Goal: Book appointment/travel/reservation

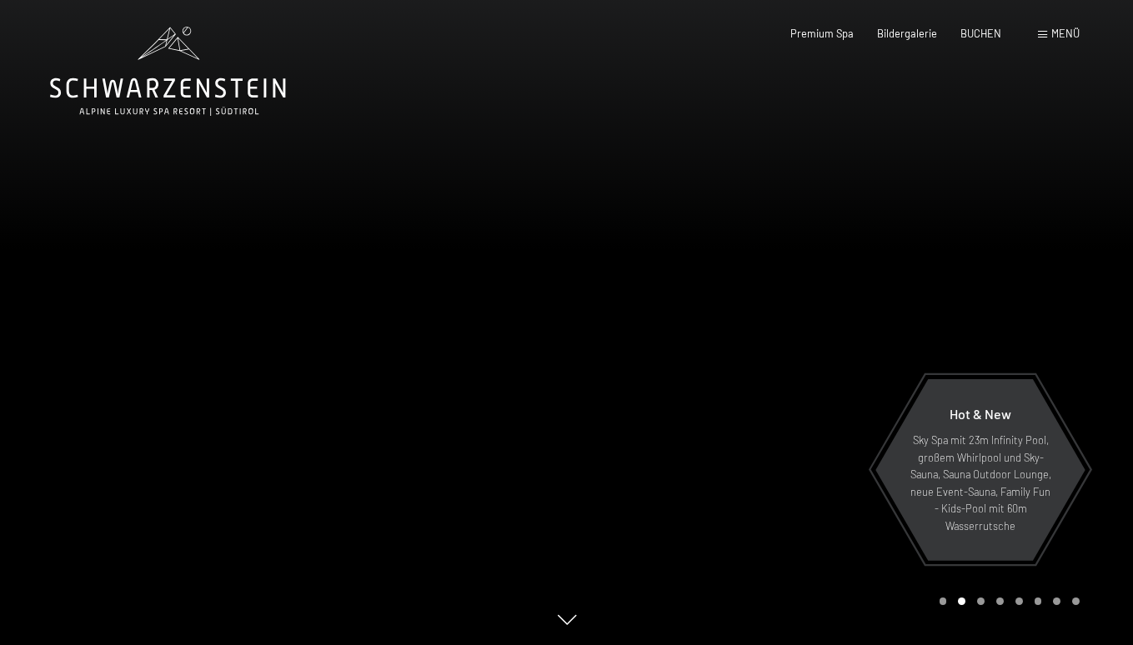
click at [1062, 33] on span "Menü" at bounding box center [1065, 33] width 28 height 13
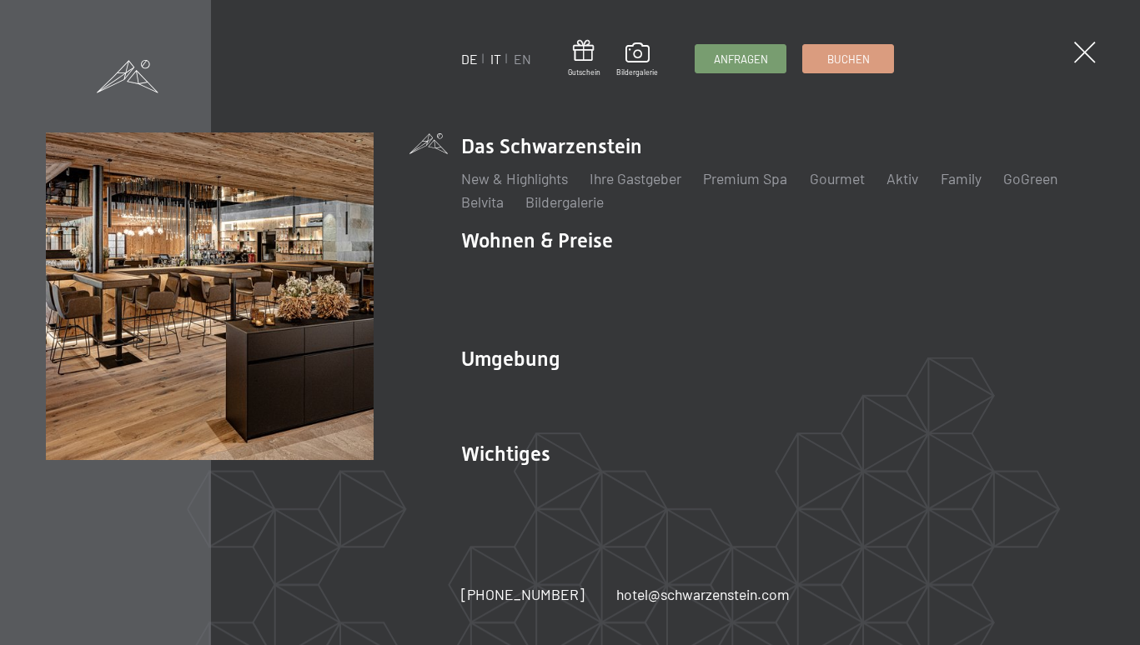
click at [493, 62] on link "IT" at bounding box center [495, 59] width 11 height 16
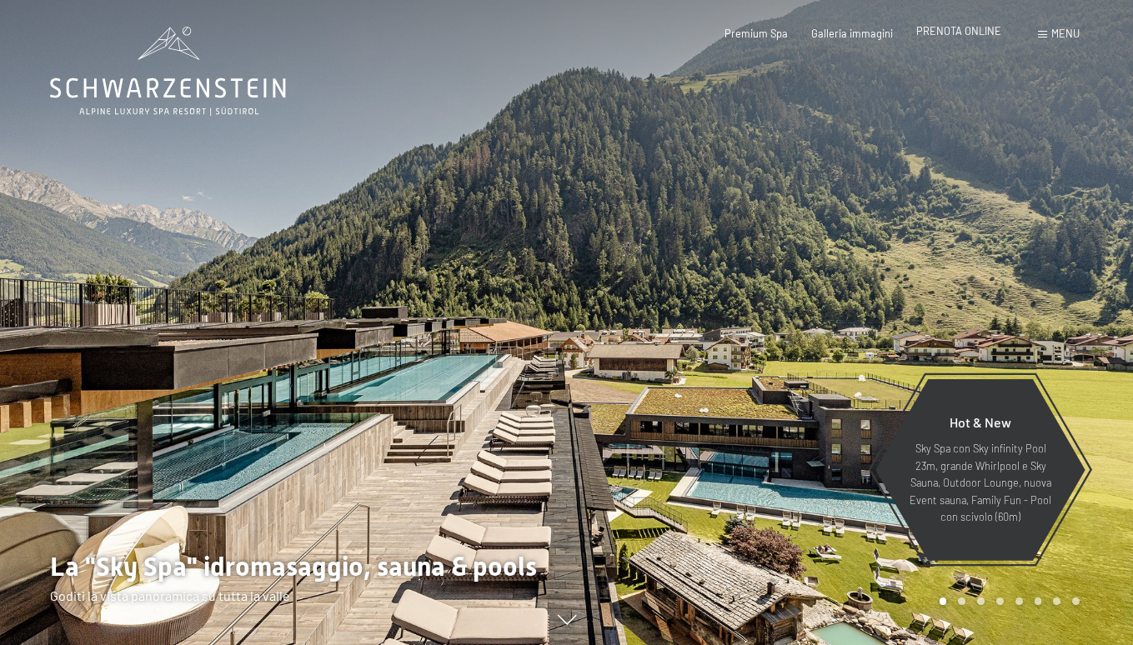
click at [960, 37] on span "PRENOTA ONLINE" at bounding box center [958, 30] width 85 height 13
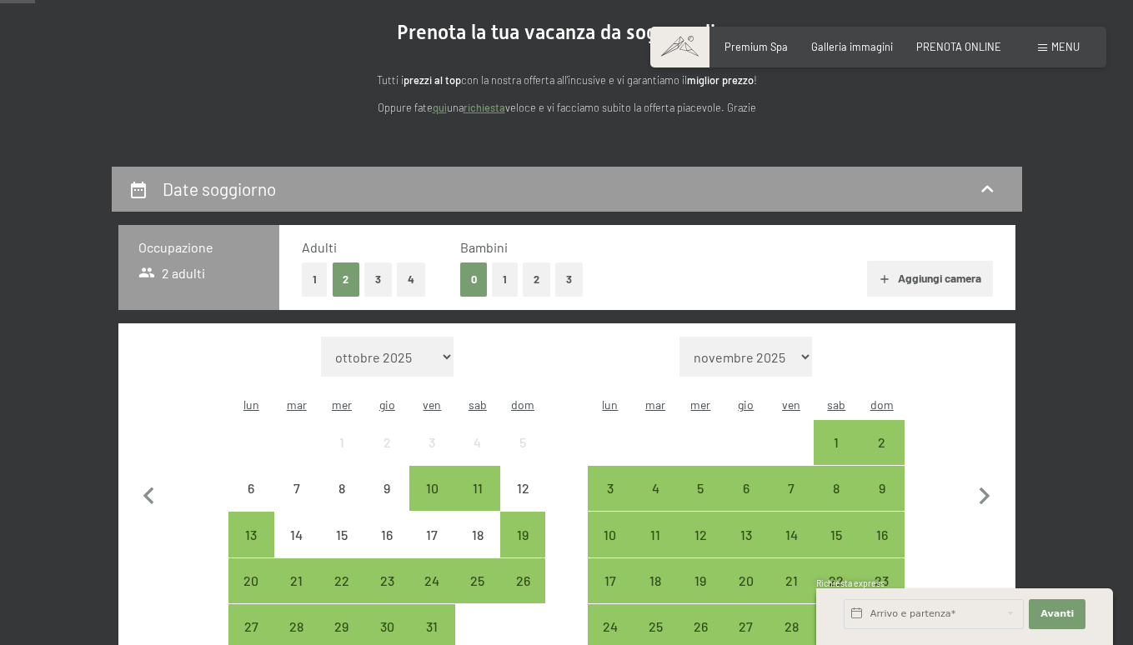
scroll to position [187, 0]
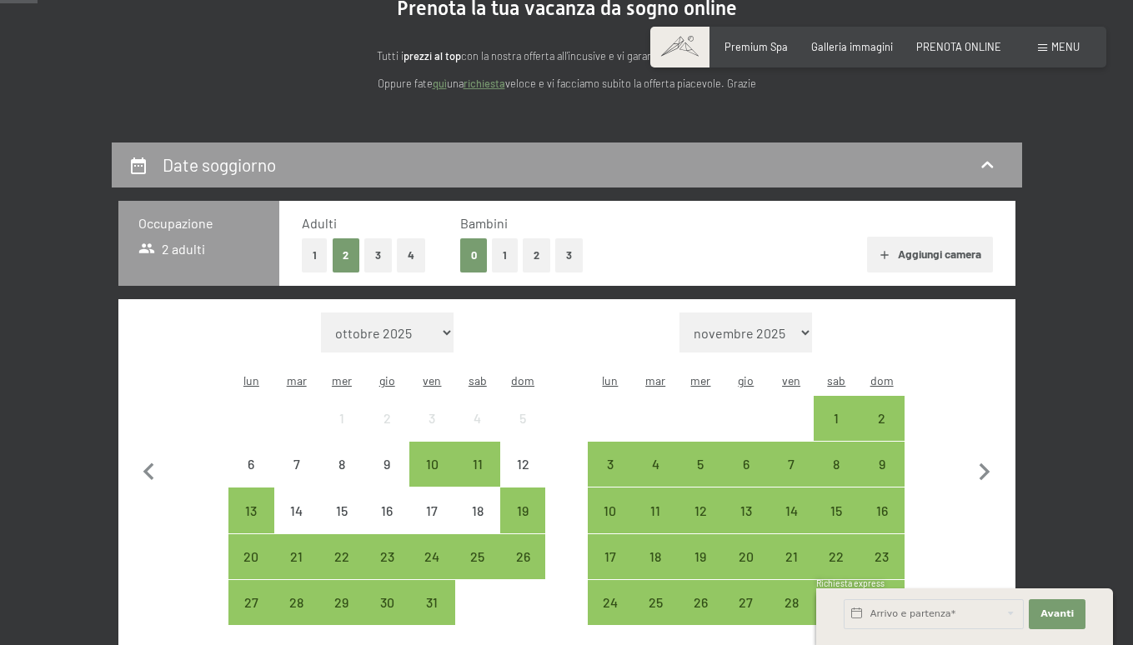
click at [501, 262] on button "1" at bounding box center [505, 255] width 26 height 34
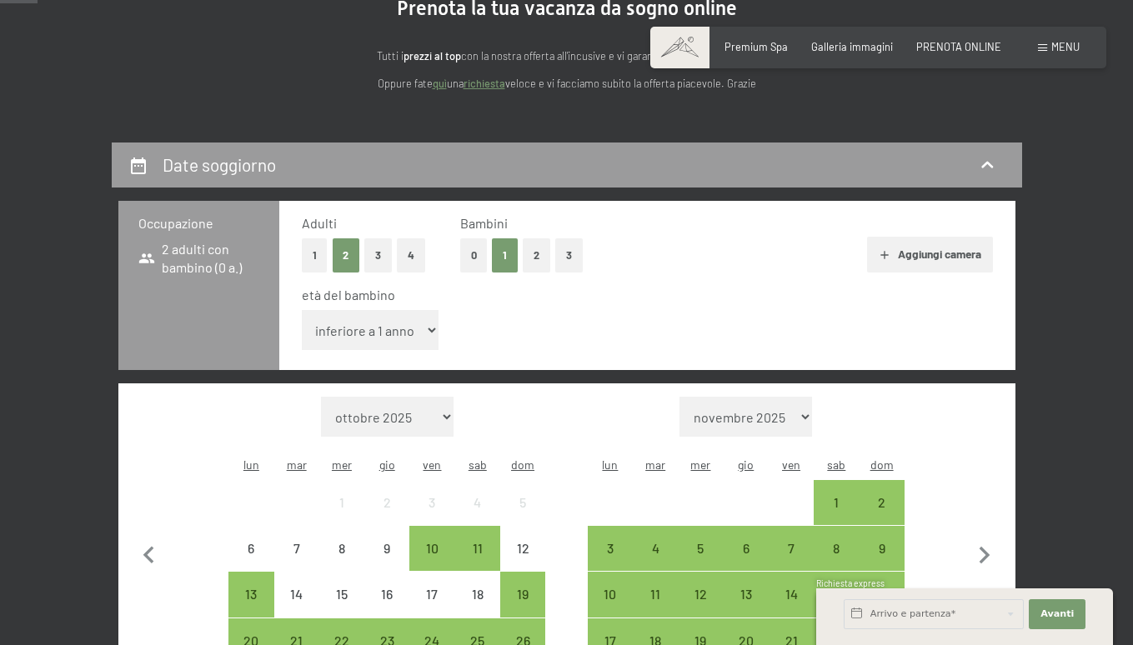
select select "3"
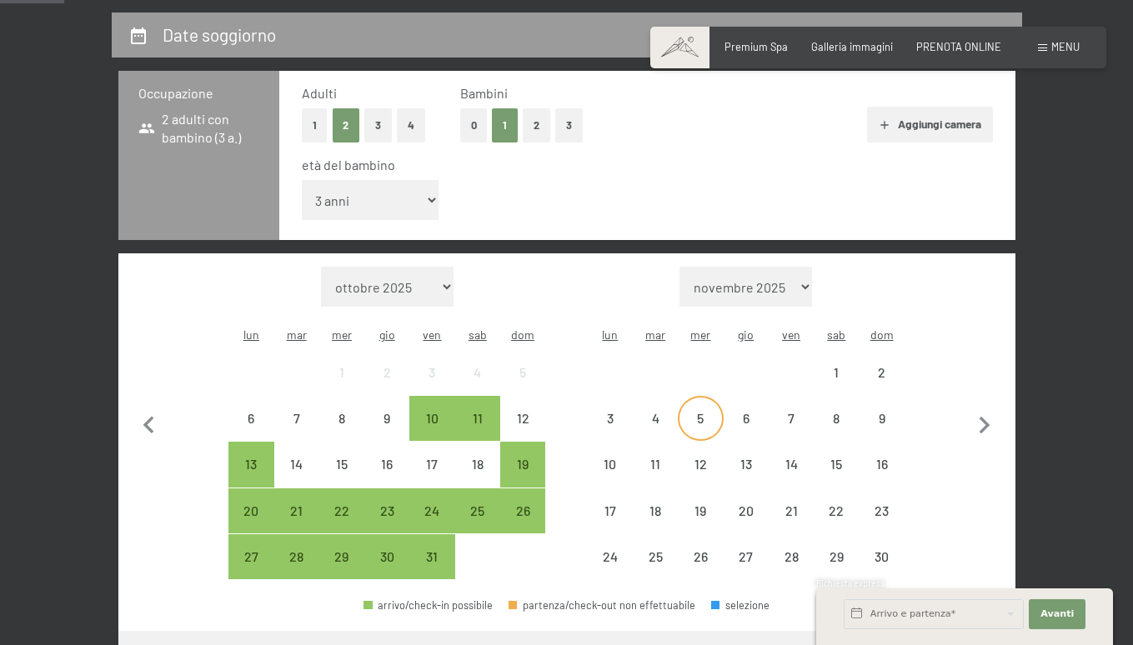
scroll to position [326, 0]
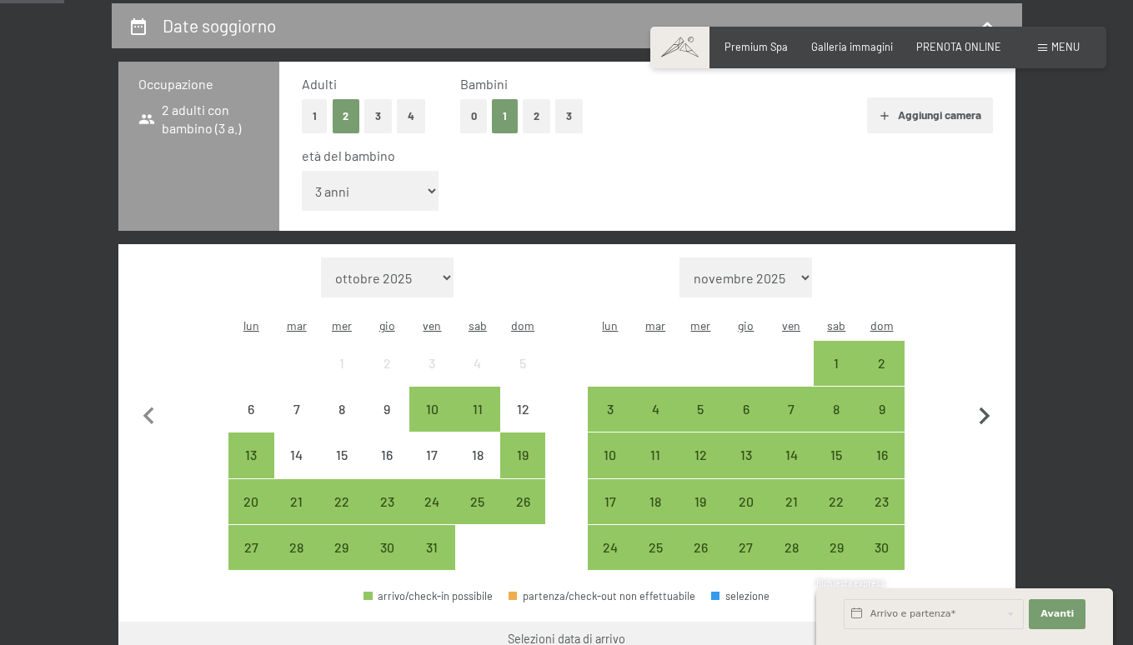
click at [984, 408] on icon "button" at bounding box center [985, 417] width 11 height 18
select select "2025-11-01"
select select "2025-12-01"
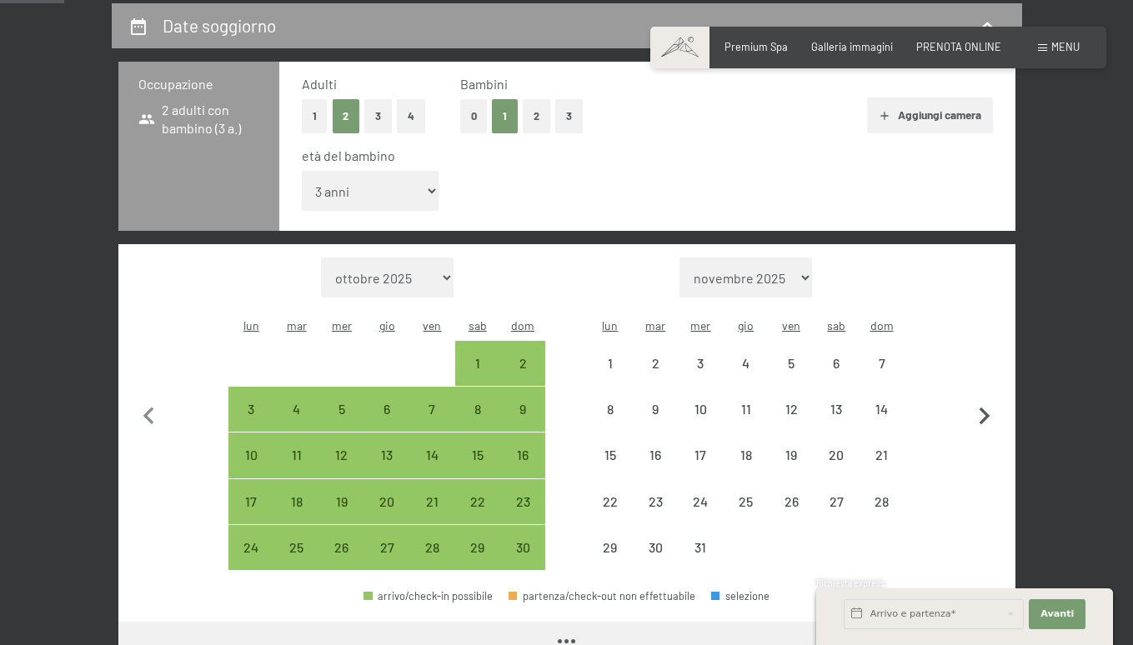
select select "2025-11-01"
select select "2025-12-01"
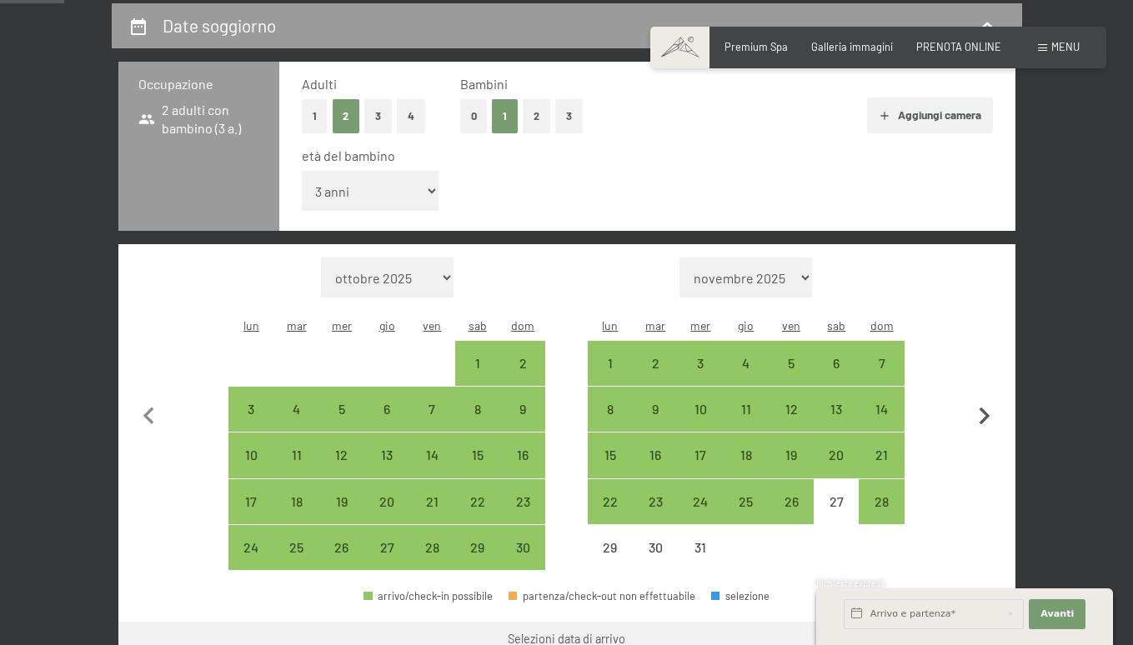
click at [984, 408] on icon "button" at bounding box center [985, 417] width 11 height 18
select select "2025-12-01"
select select "2026-01-01"
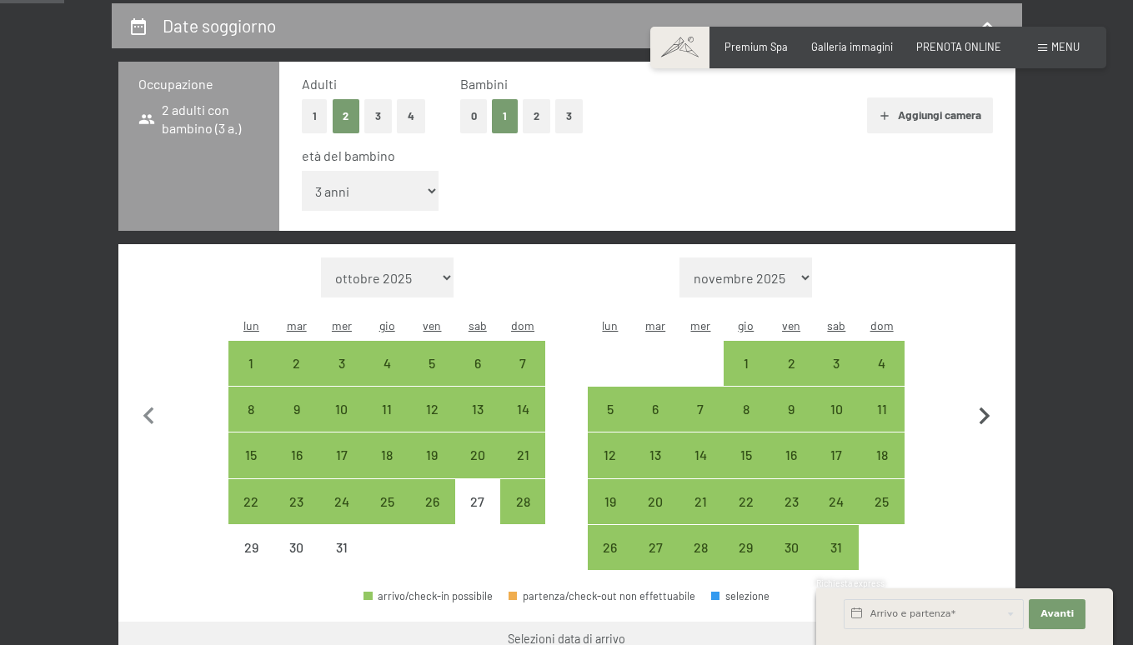
click at [984, 408] on icon "button" at bounding box center [985, 417] width 11 height 18
select select "2026-01-01"
select select "2026-02-01"
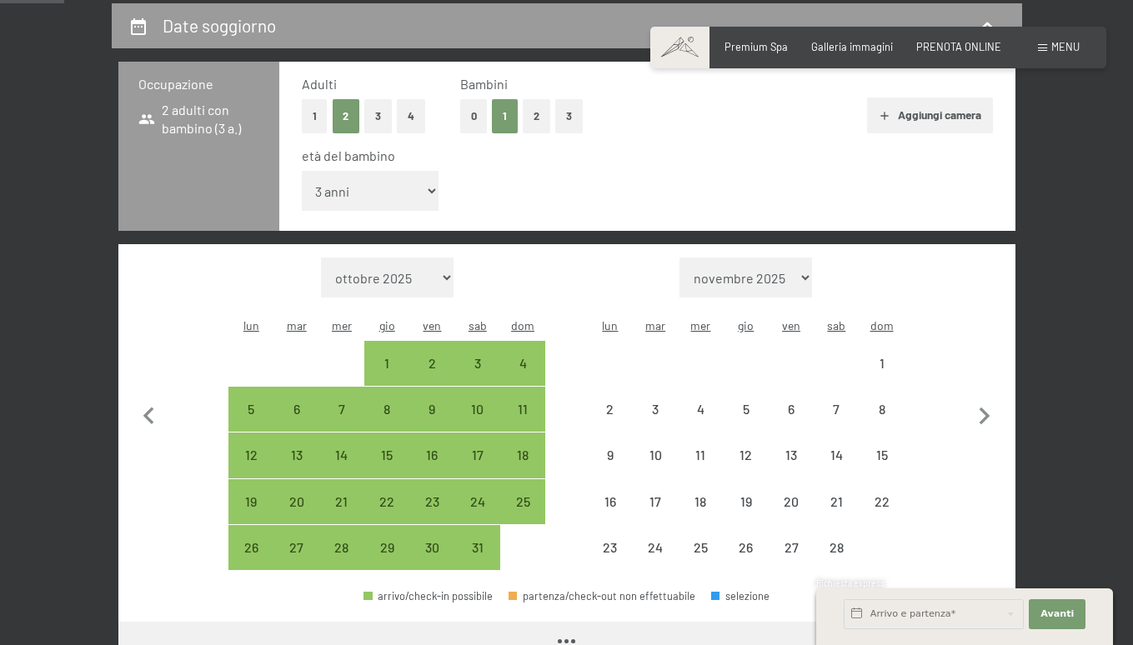
select select "2026-01-01"
select select "2026-02-01"
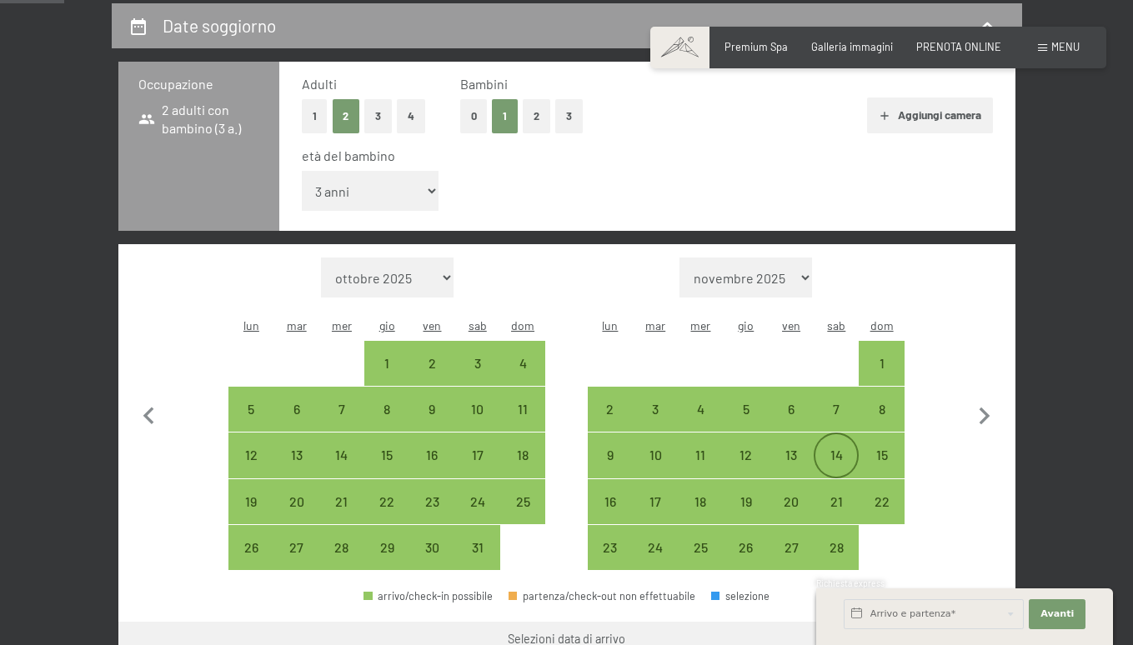
click at [850, 449] on div "14" at bounding box center [836, 470] width 42 height 42
select select "2026-01-01"
select select "2026-02-01"
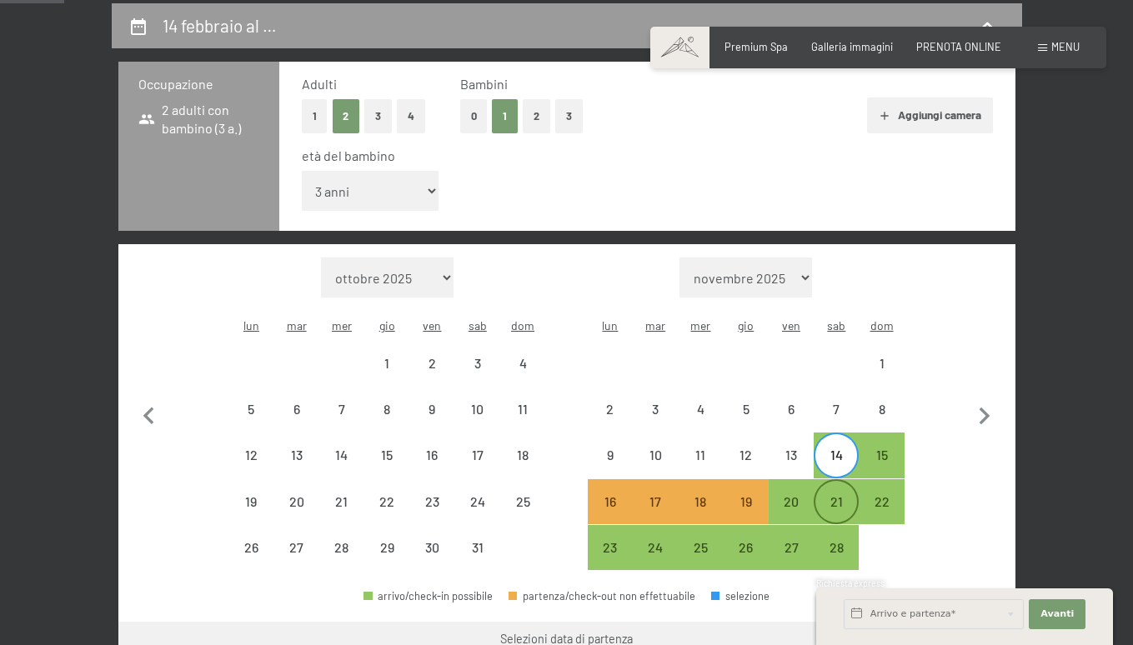
click at [846, 495] on div "21" at bounding box center [836, 516] width 42 height 42
select select "2026-01-01"
select select "2026-02-01"
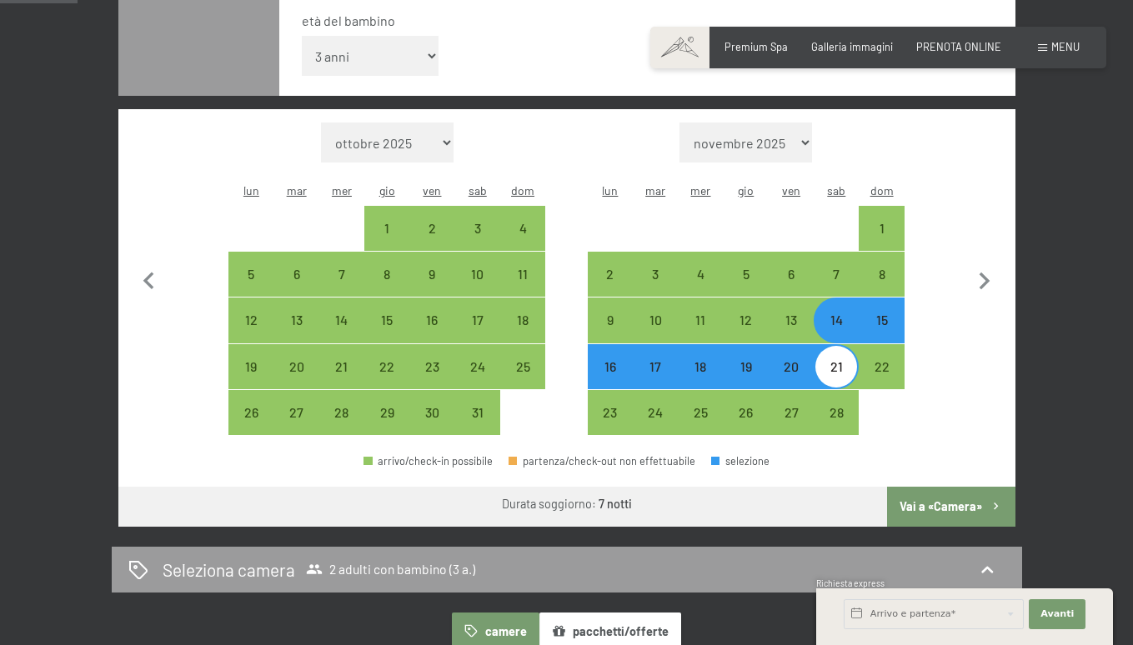
click at [942, 487] on button "Vai a «Camera»" at bounding box center [951, 507] width 128 height 40
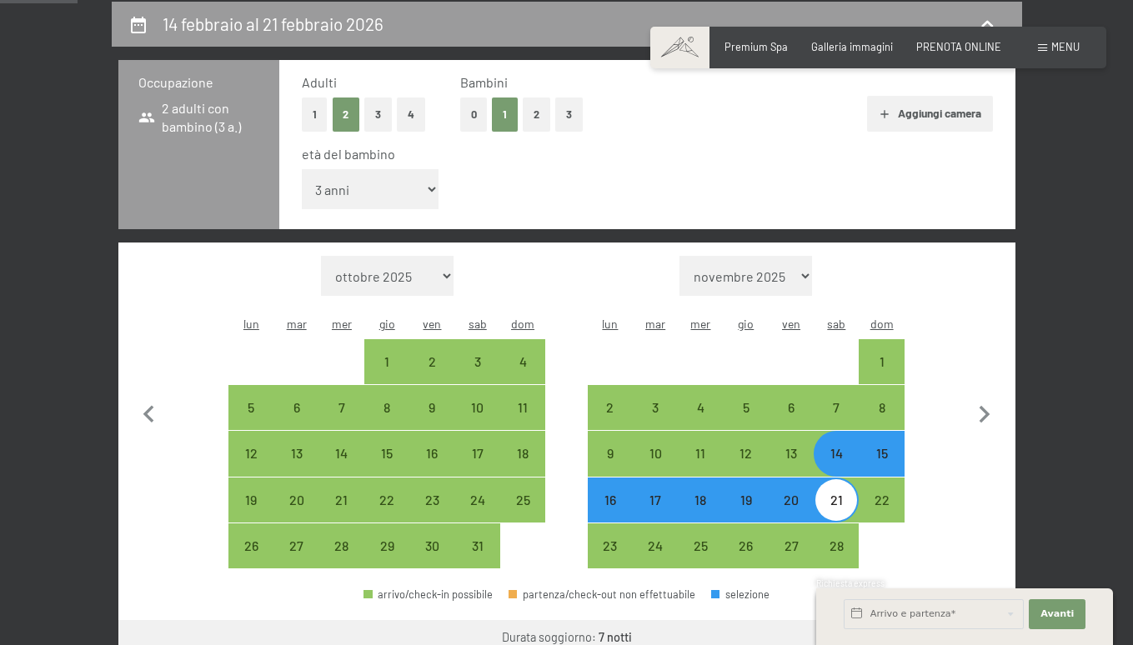
select select "2026-01-01"
select select "2026-02-01"
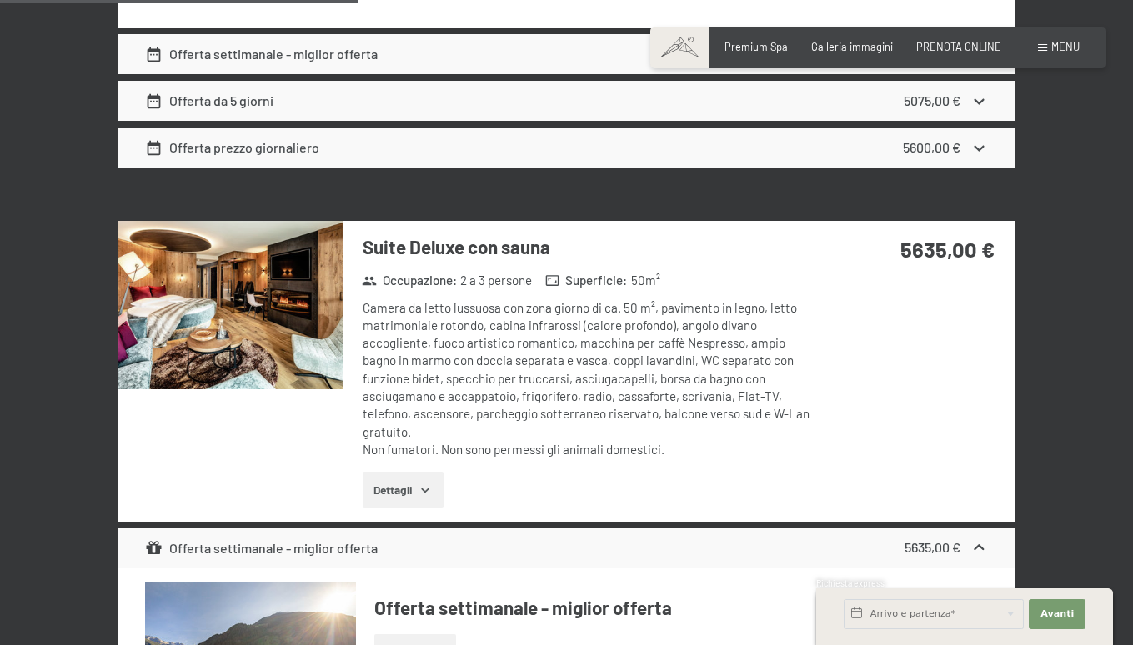
scroll to position [1948, 0]
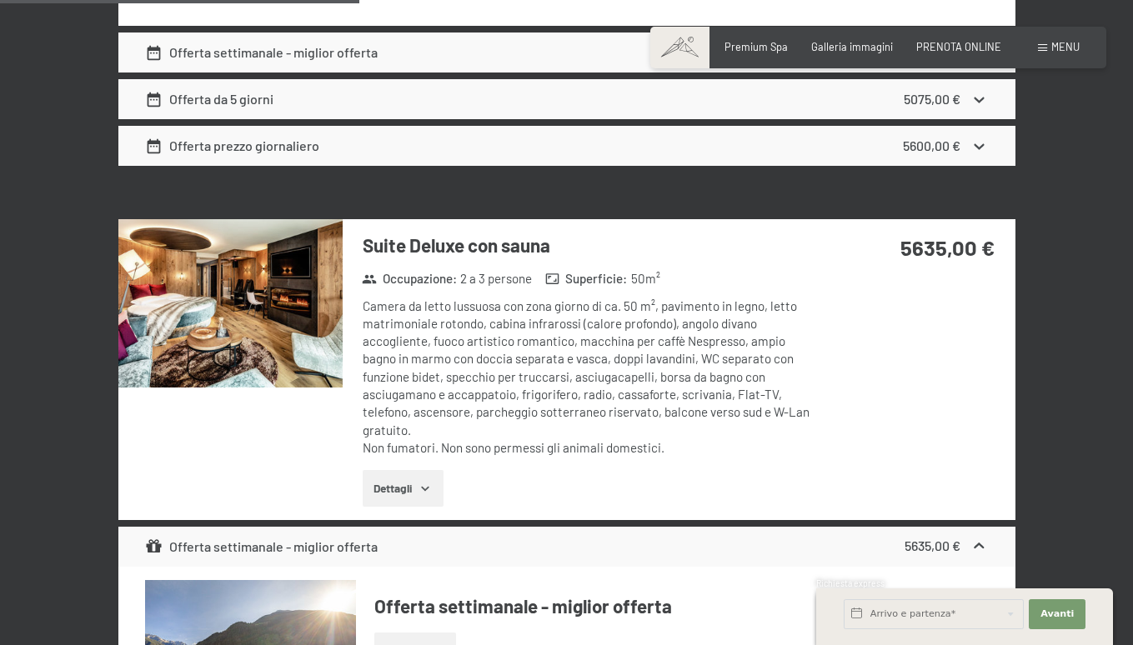
click at [267, 307] on img at bounding box center [230, 303] width 224 height 168
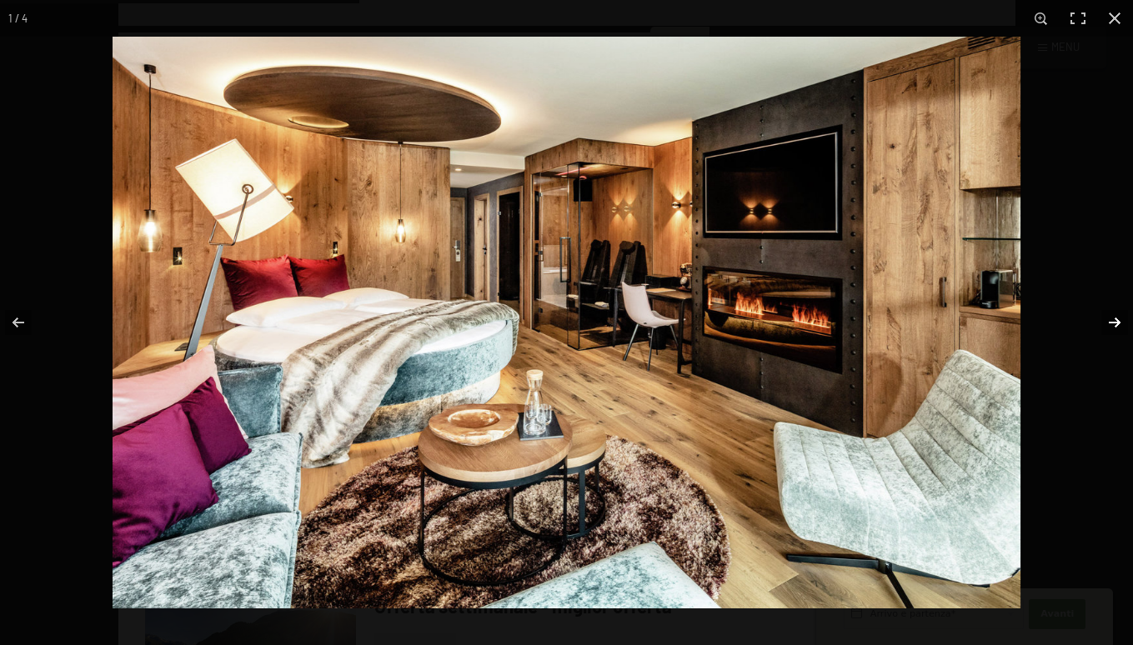
click at [1111, 323] on button "button" at bounding box center [1104, 322] width 58 height 83
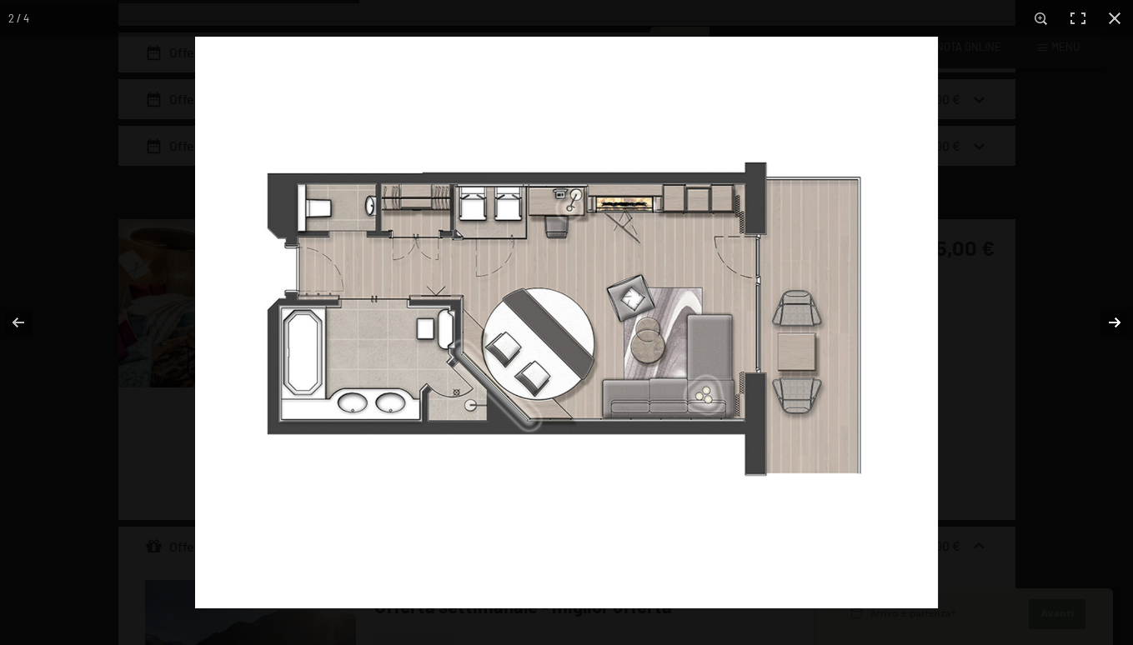
click at [1111, 323] on button "button" at bounding box center [1104, 322] width 58 height 83
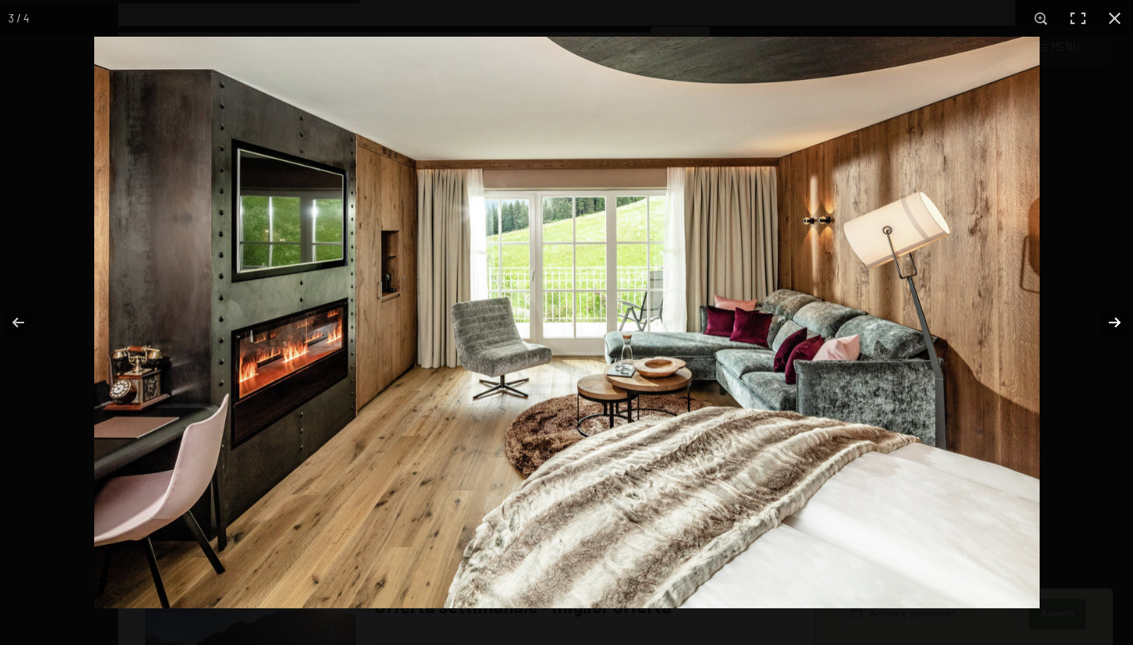
click at [1111, 323] on button "button" at bounding box center [1104, 322] width 58 height 83
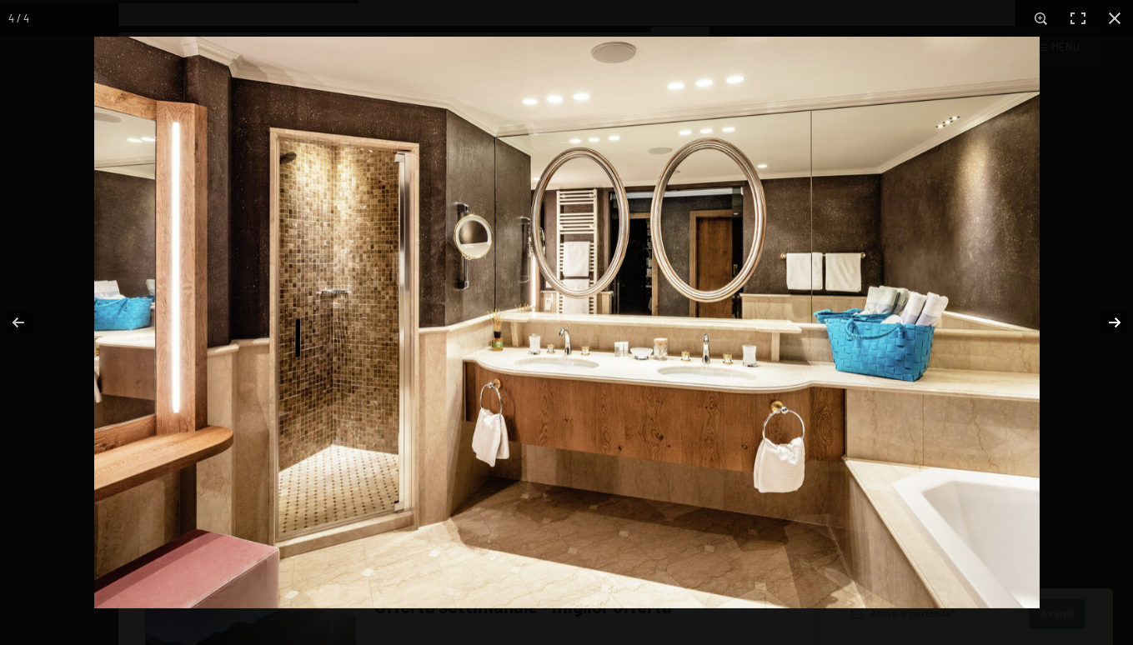
click at [1111, 323] on button "button" at bounding box center [1104, 322] width 58 height 83
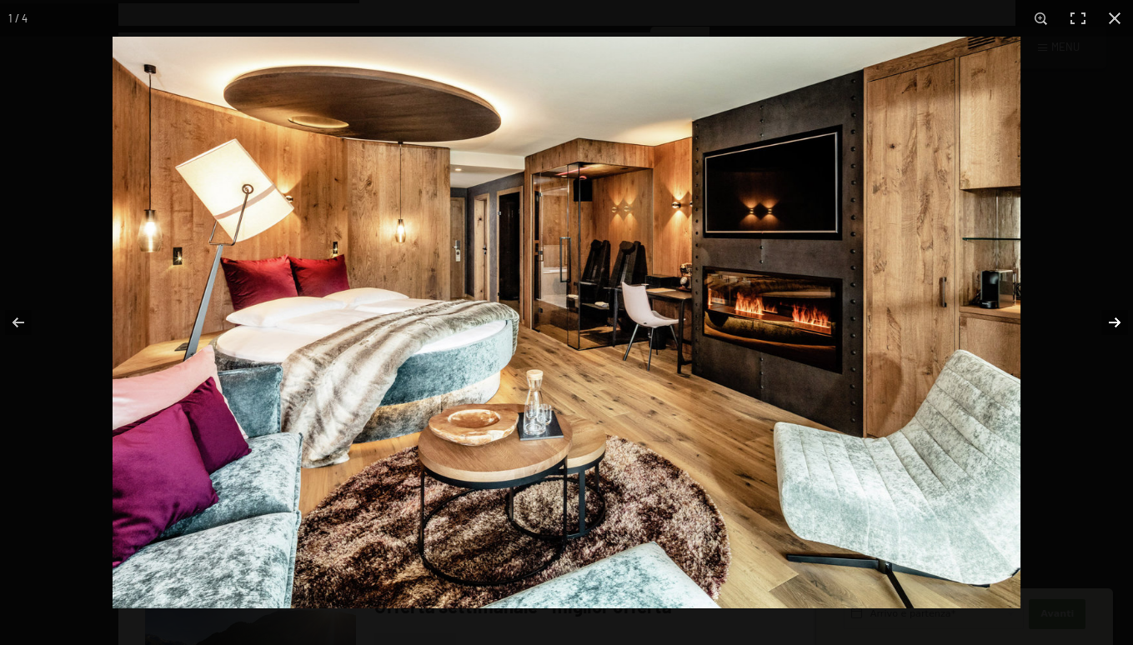
click at [1111, 323] on button "button" at bounding box center [1104, 322] width 58 height 83
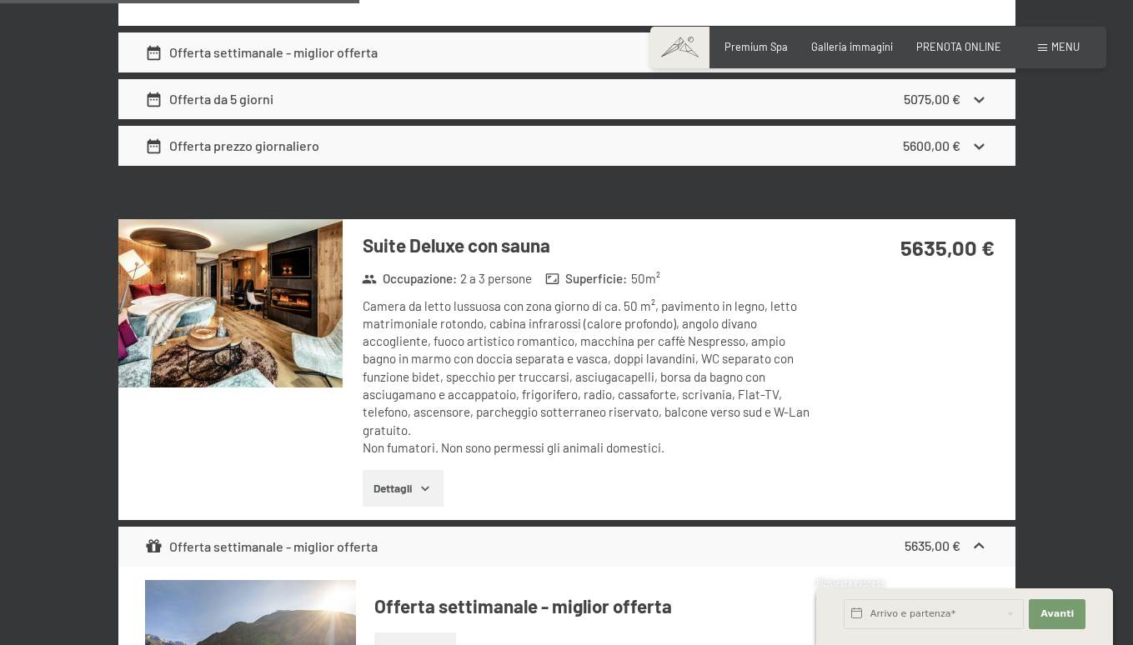
click at [0, 0] on button "button" at bounding box center [0, 0] width 0 height 0
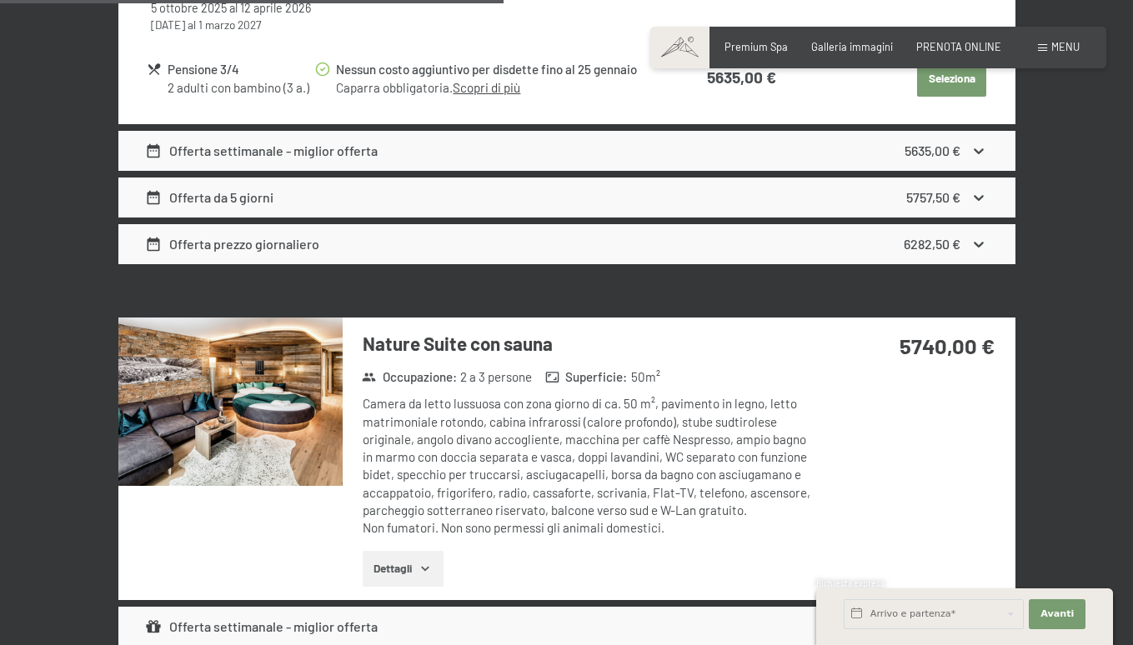
scroll to position [2734, 0]
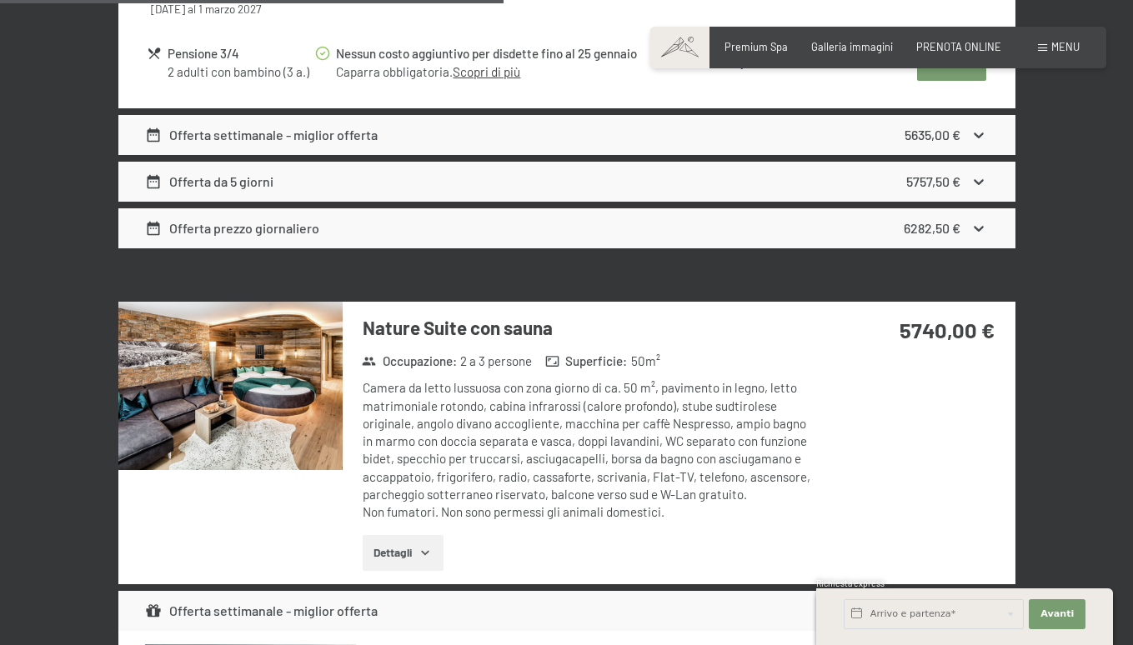
click at [267, 324] on img at bounding box center [230, 386] width 224 height 168
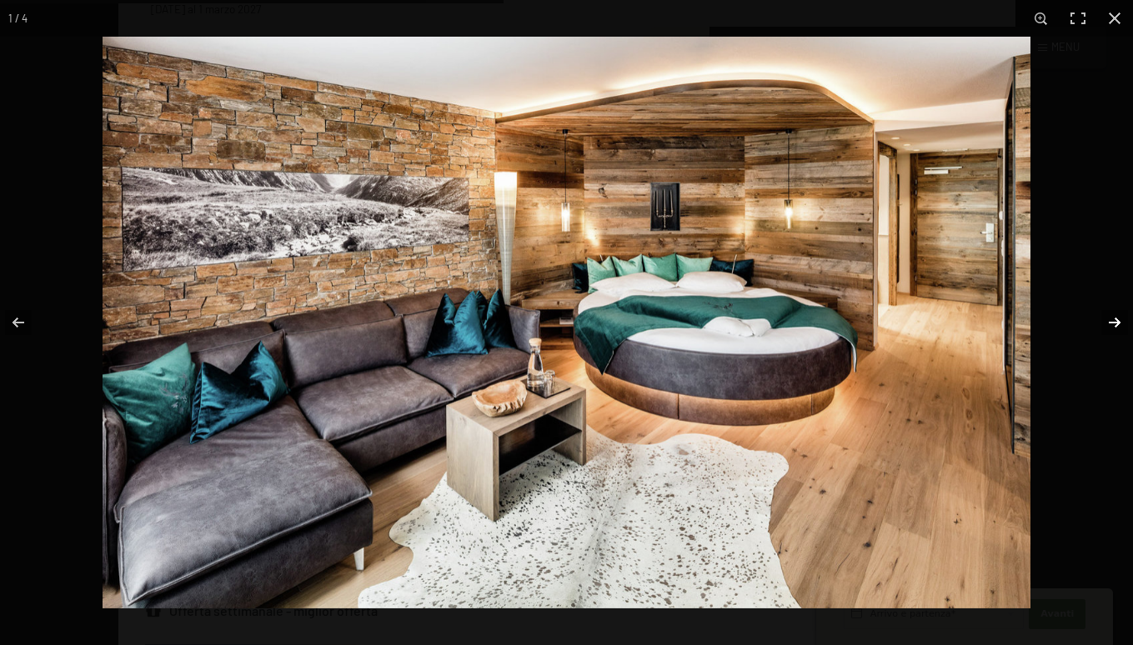
click at [1114, 323] on button "button" at bounding box center [1104, 322] width 58 height 83
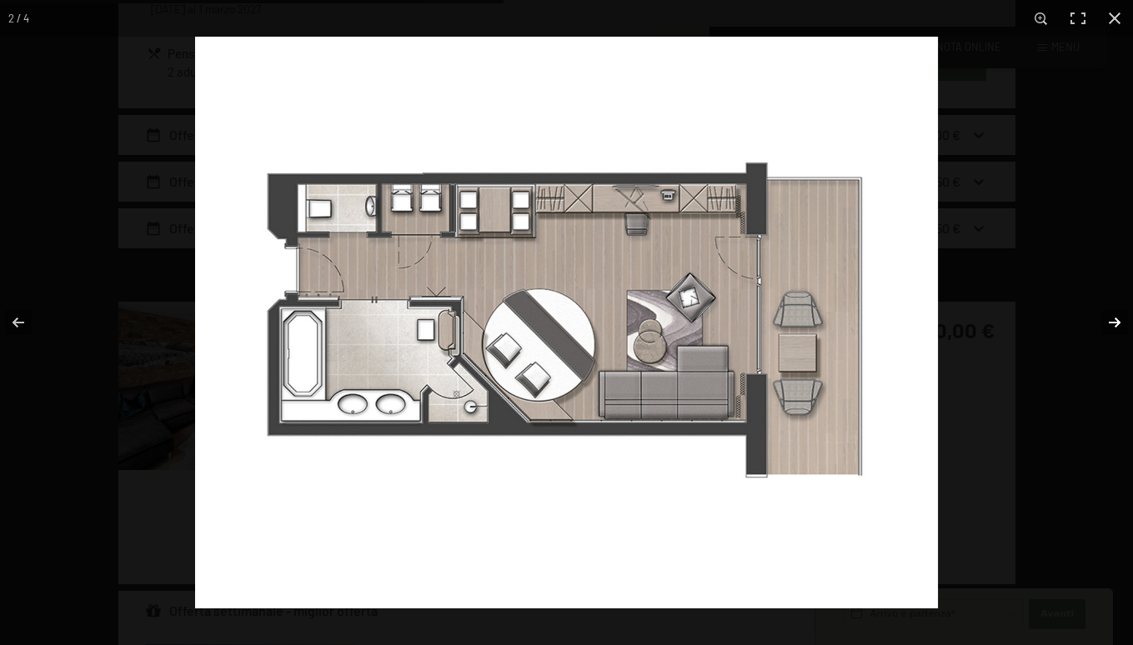
click at [1114, 323] on button "button" at bounding box center [1104, 322] width 58 height 83
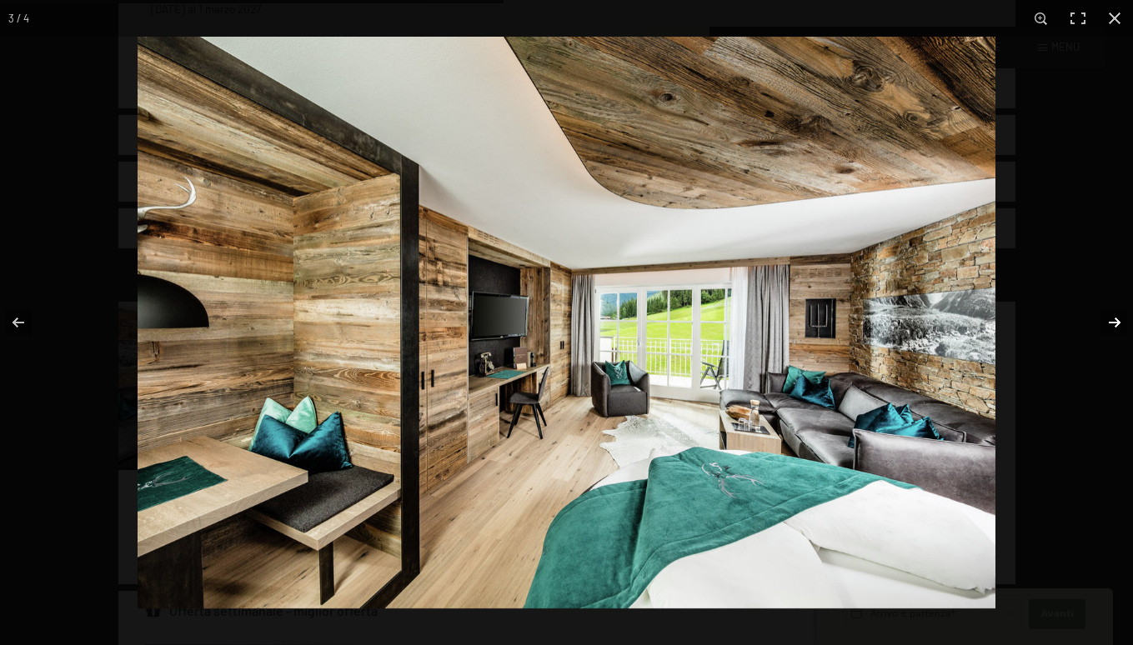
click at [1114, 323] on button "button" at bounding box center [1104, 322] width 58 height 83
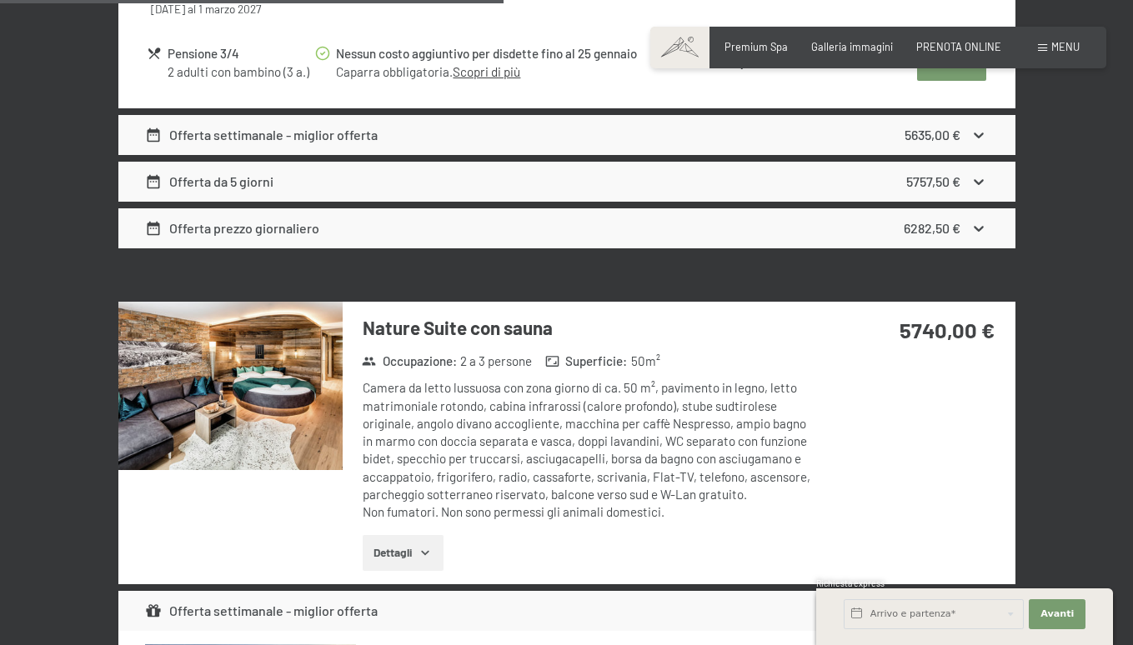
click at [0, 0] on button "button" at bounding box center [0, 0] width 0 height 0
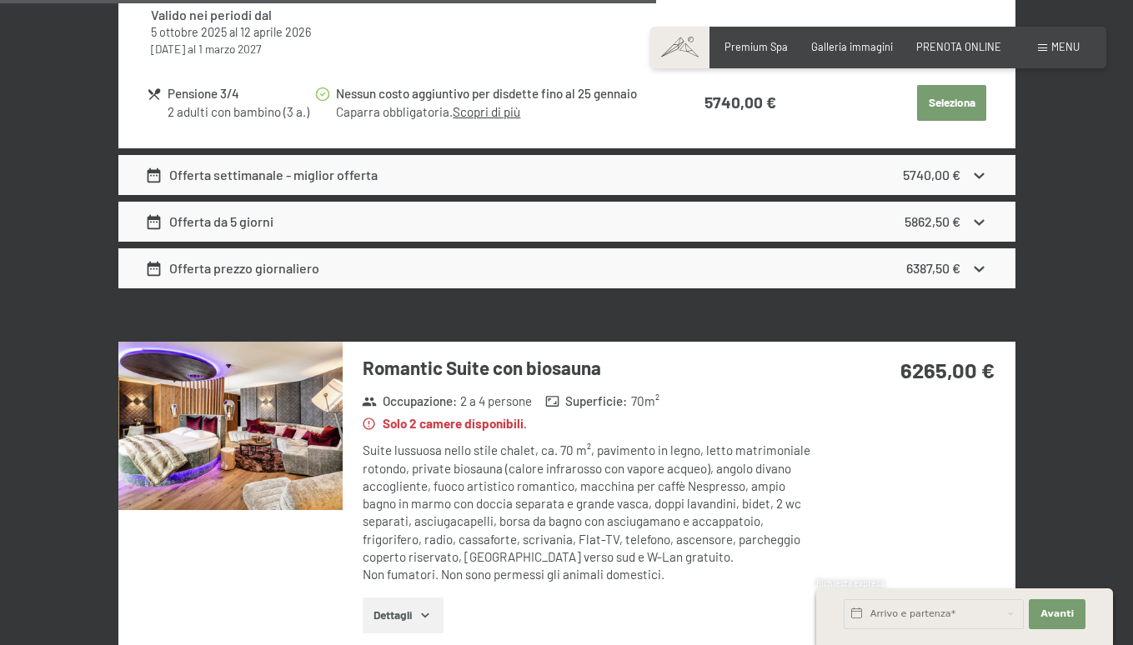
scroll to position [3568, 0]
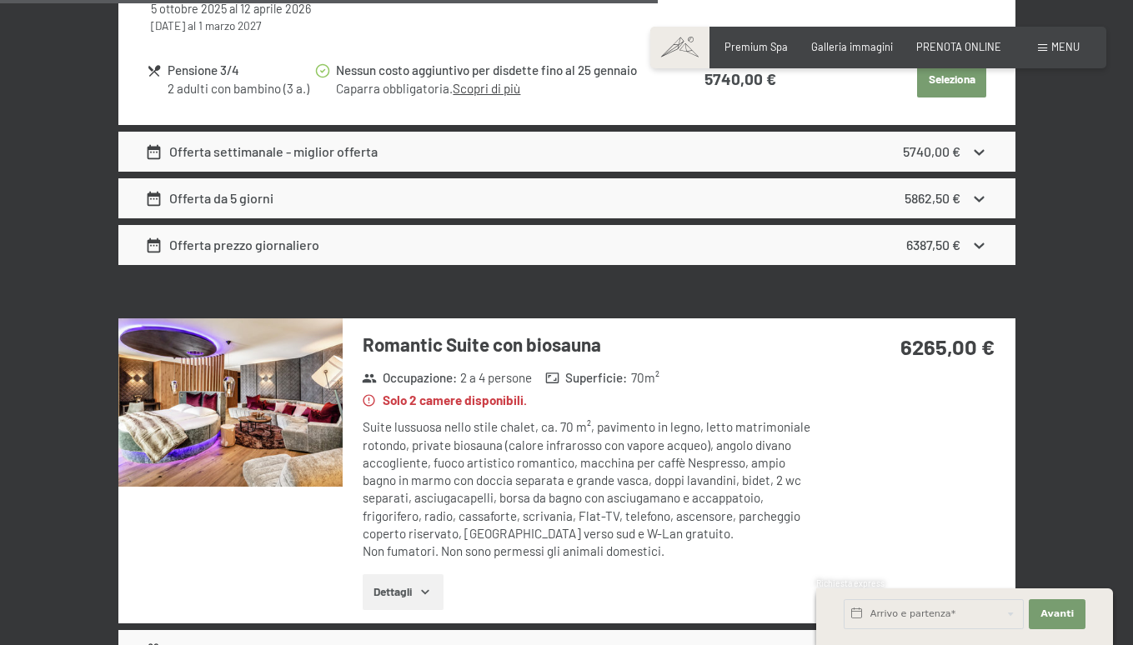
click at [246, 387] on img at bounding box center [230, 403] width 224 height 168
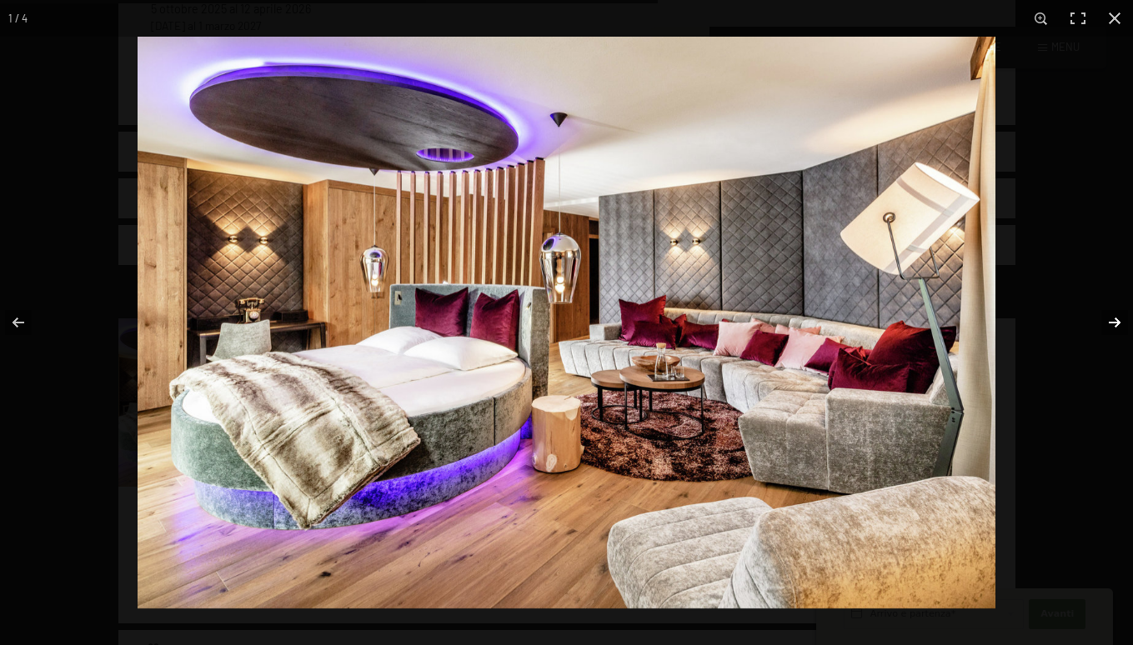
click at [1110, 328] on button "button" at bounding box center [1104, 322] width 58 height 83
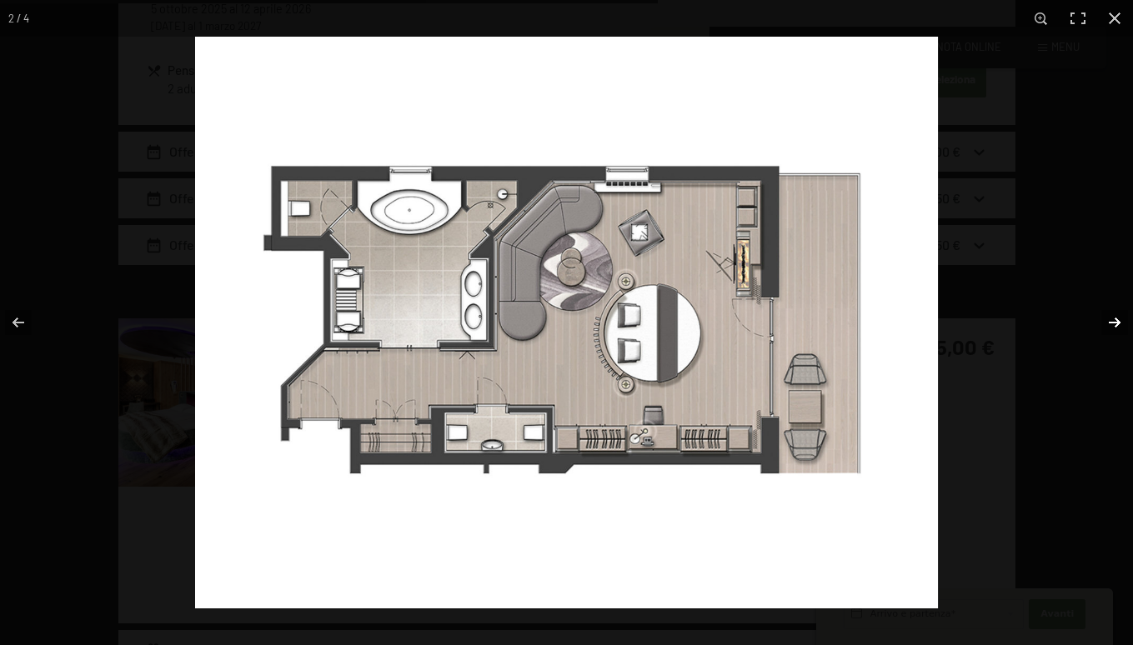
click at [1110, 328] on button "button" at bounding box center [1104, 322] width 58 height 83
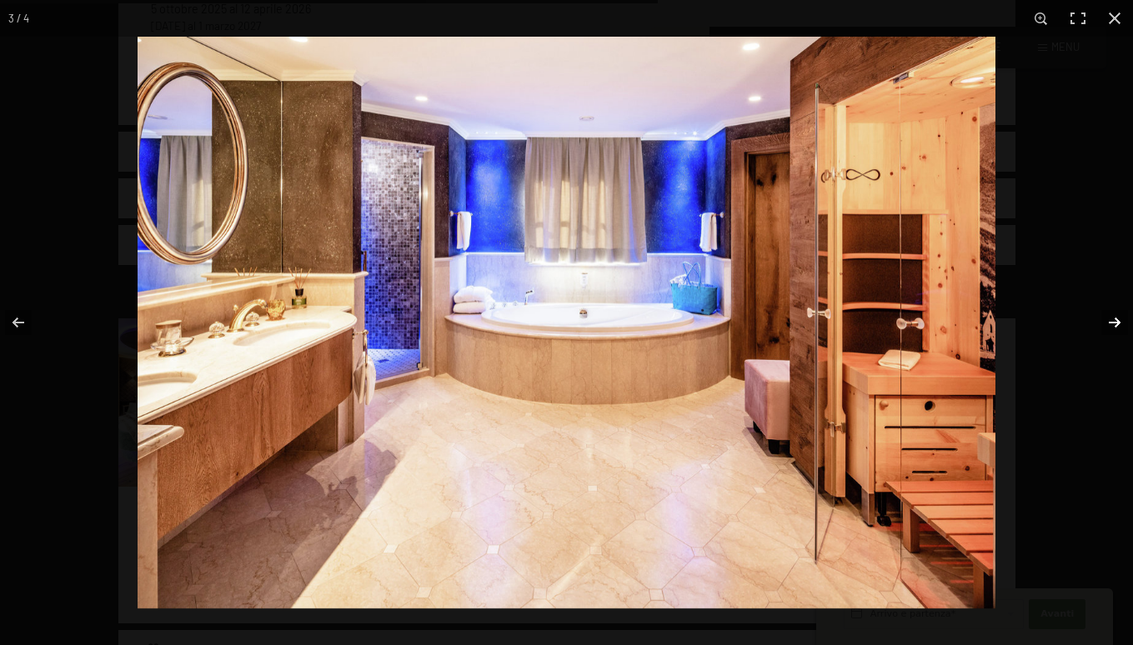
click at [1110, 328] on button "button" at bounding box center [1104, 322] width 58 height 83
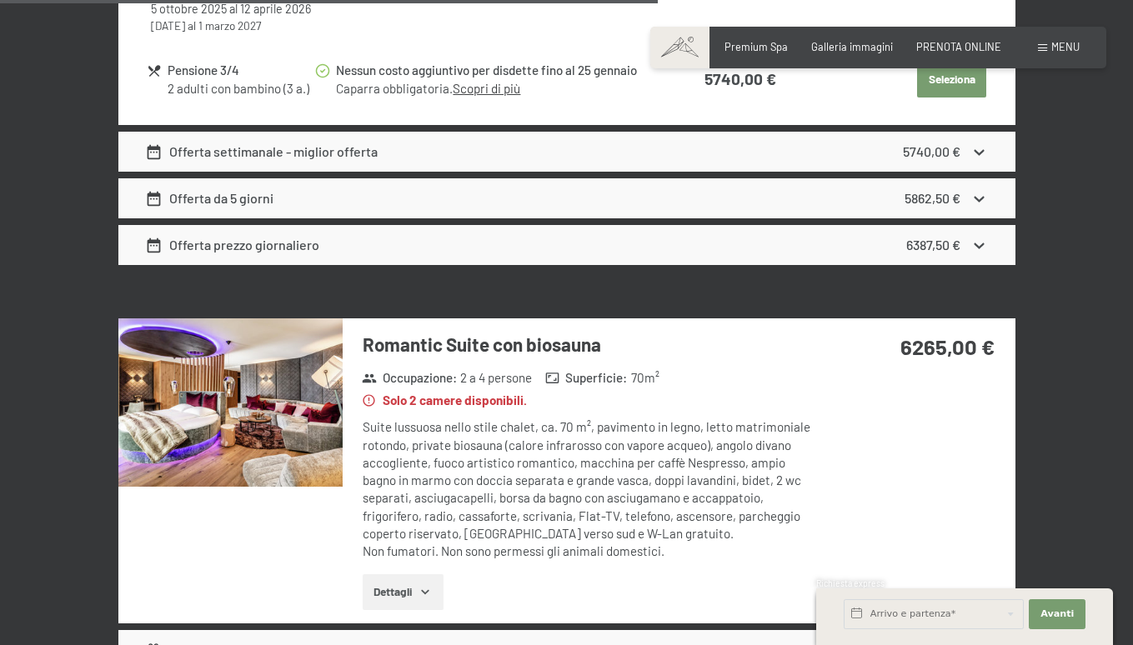
click at [0, 0] on button "button" at bounding box center [0, 0] width 0 height 0
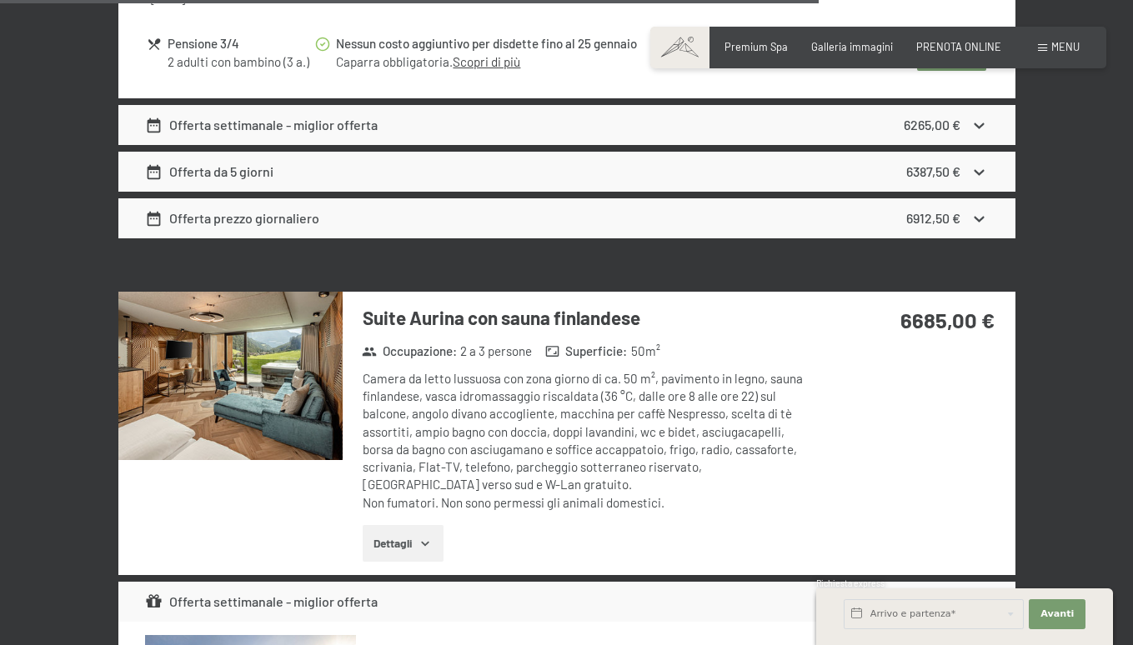
scroll to position [4490, 0]
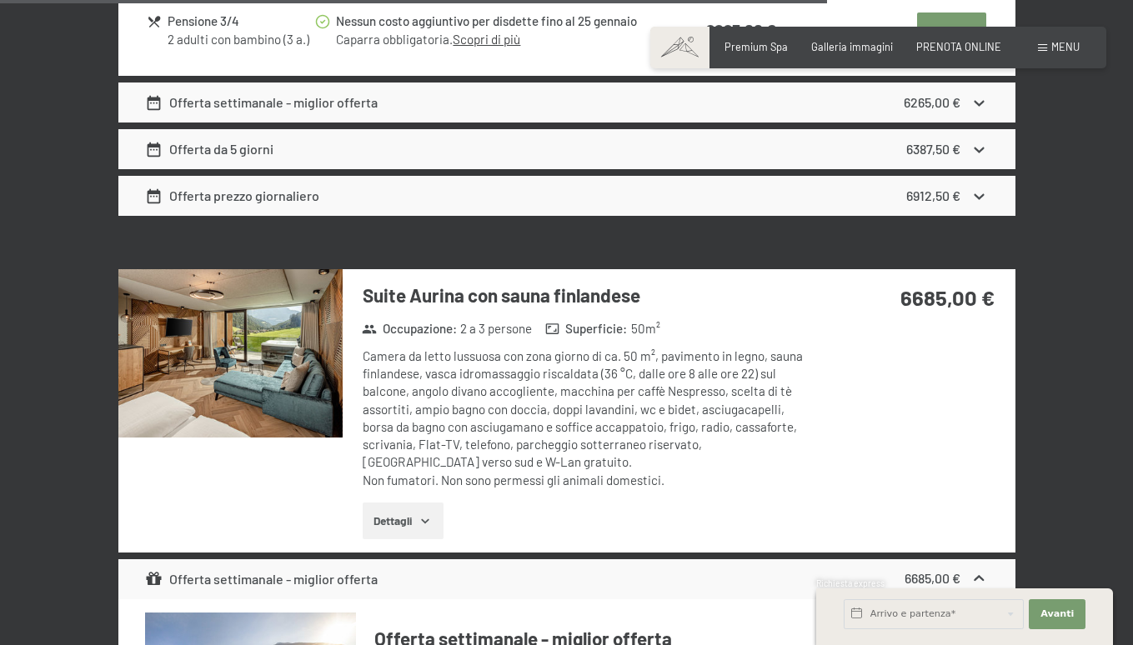
click at [277, 337] on img at bounding box center [230, 353] width 224 height 168
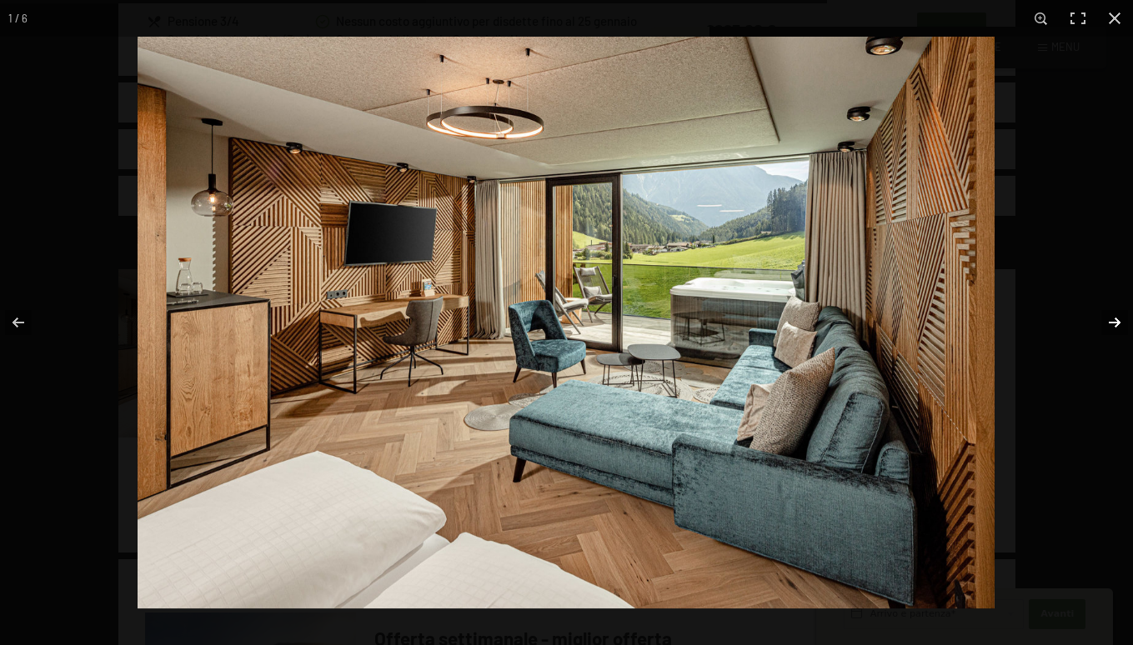
click at [1117, 319] on button "button" at bounding box center [1104, 322] width 58 height 83
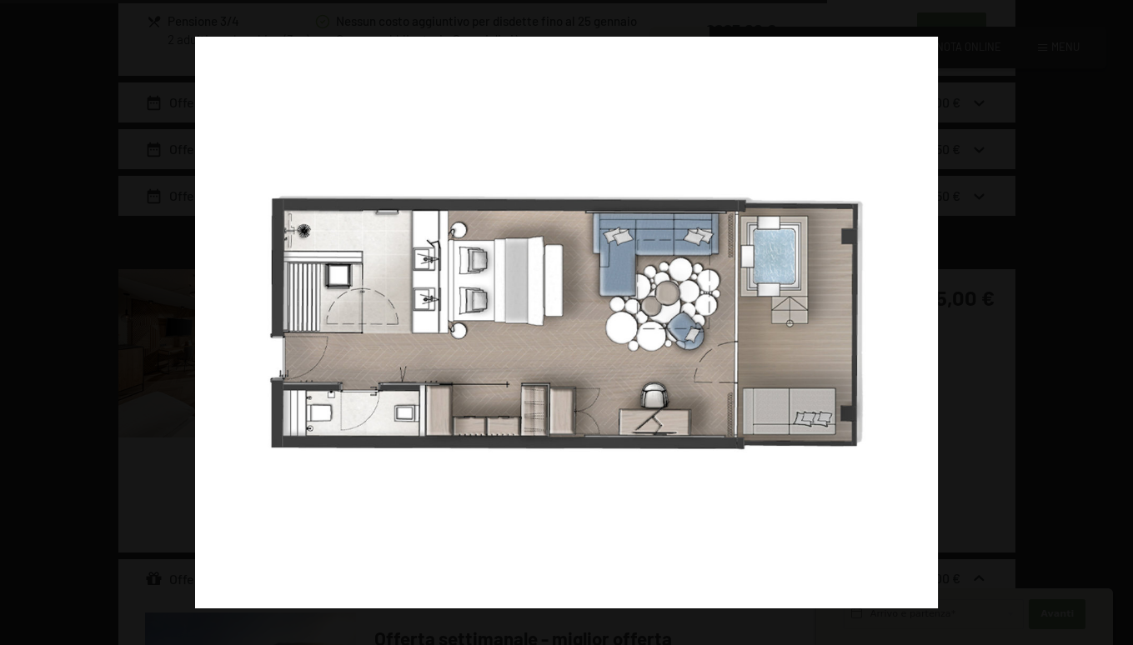
click at [1117, 319] on button "button" at bounding box center [1104, 322] width 58 height 83
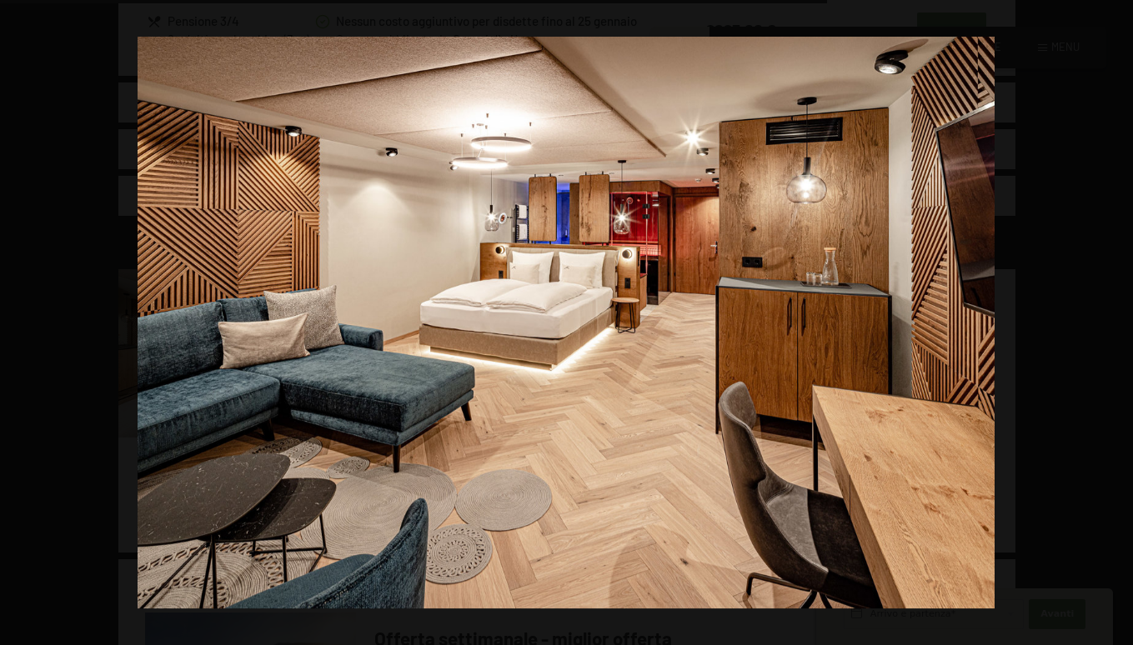
click at [1117, 319] on button "button" at bounding box center [1104, 322] width 58 height 83
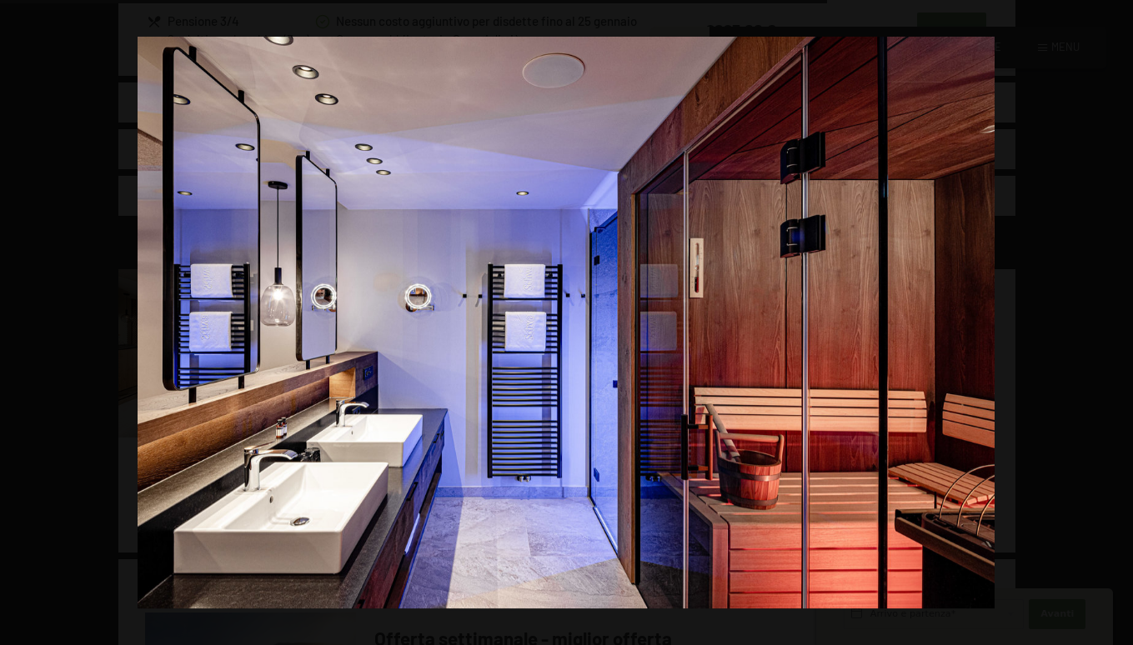
click at [1117, 319] on button "button" at bounding box center [1104, 322] width 58 height 83
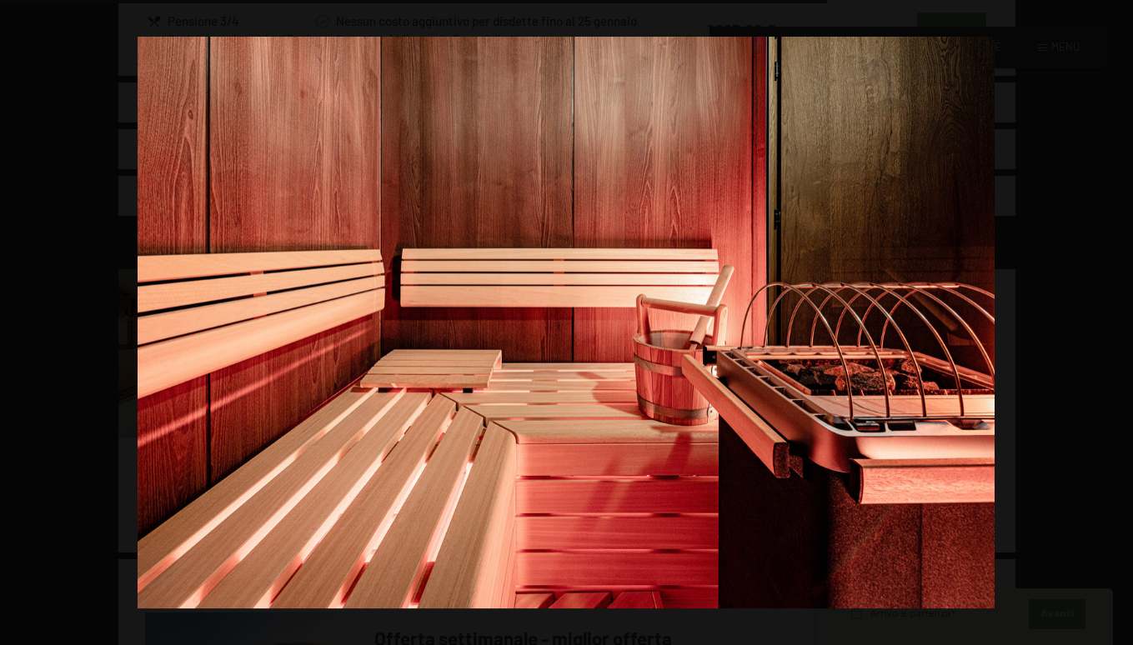
click at [1117, 319] on button "button" at bounding box center [1104, 322] width 58 height 83
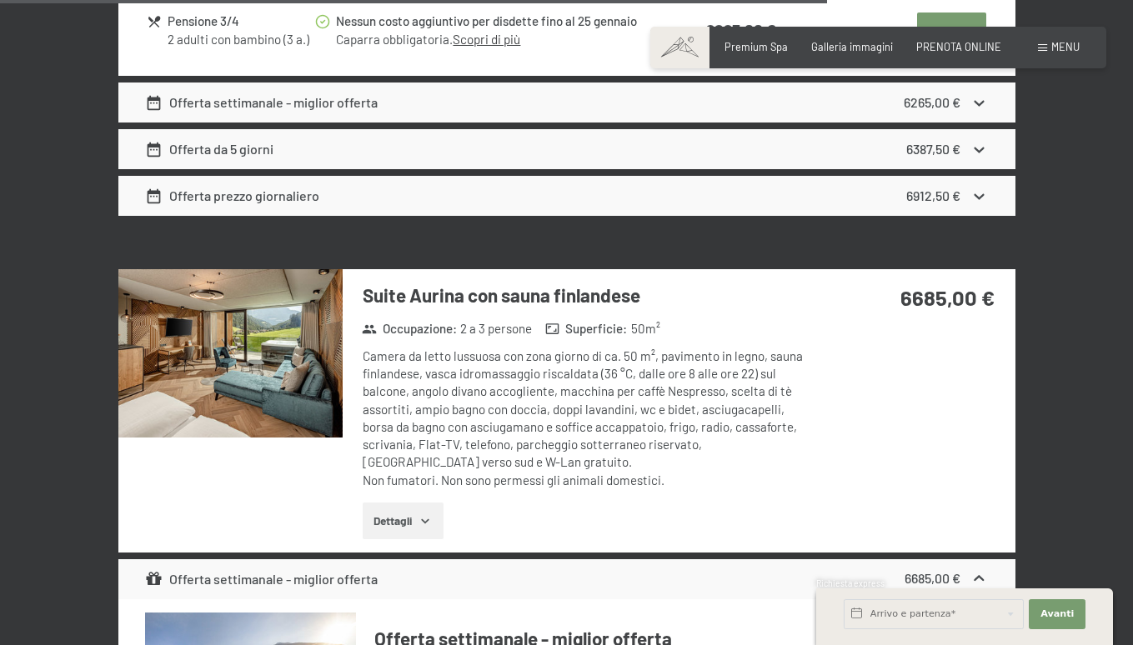
click at [0, 0] on button "button" at bounding box center [0, 0] width 0 height 0
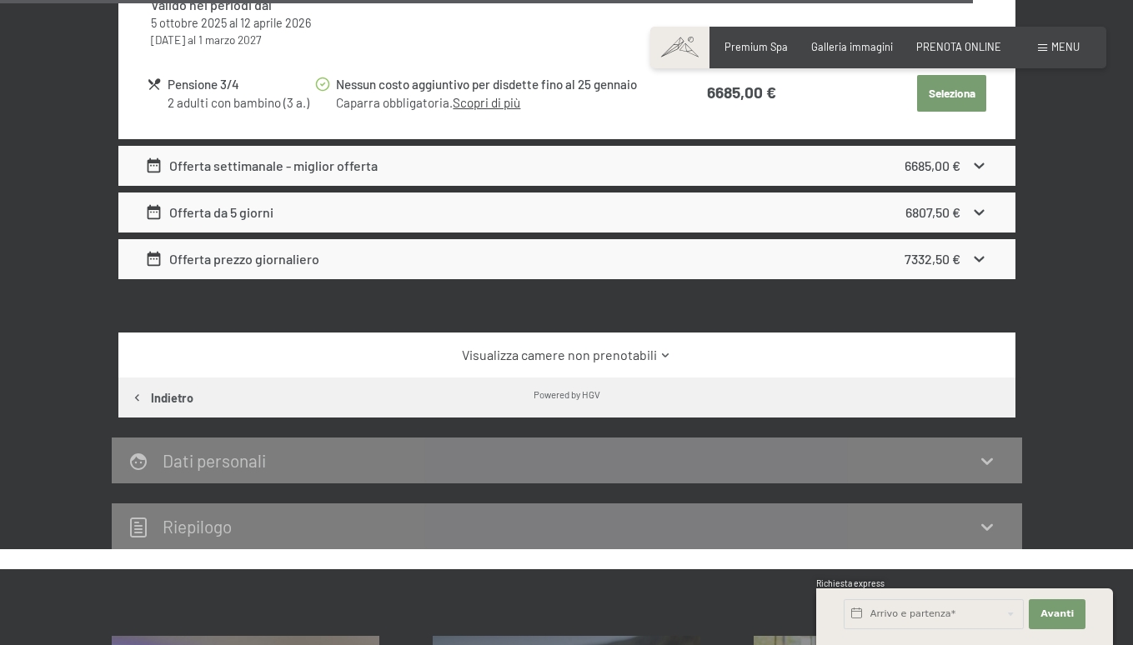
scroll to position [5282, 0]
